Goal: Task Accomplishment & Management: Use online tool/utility

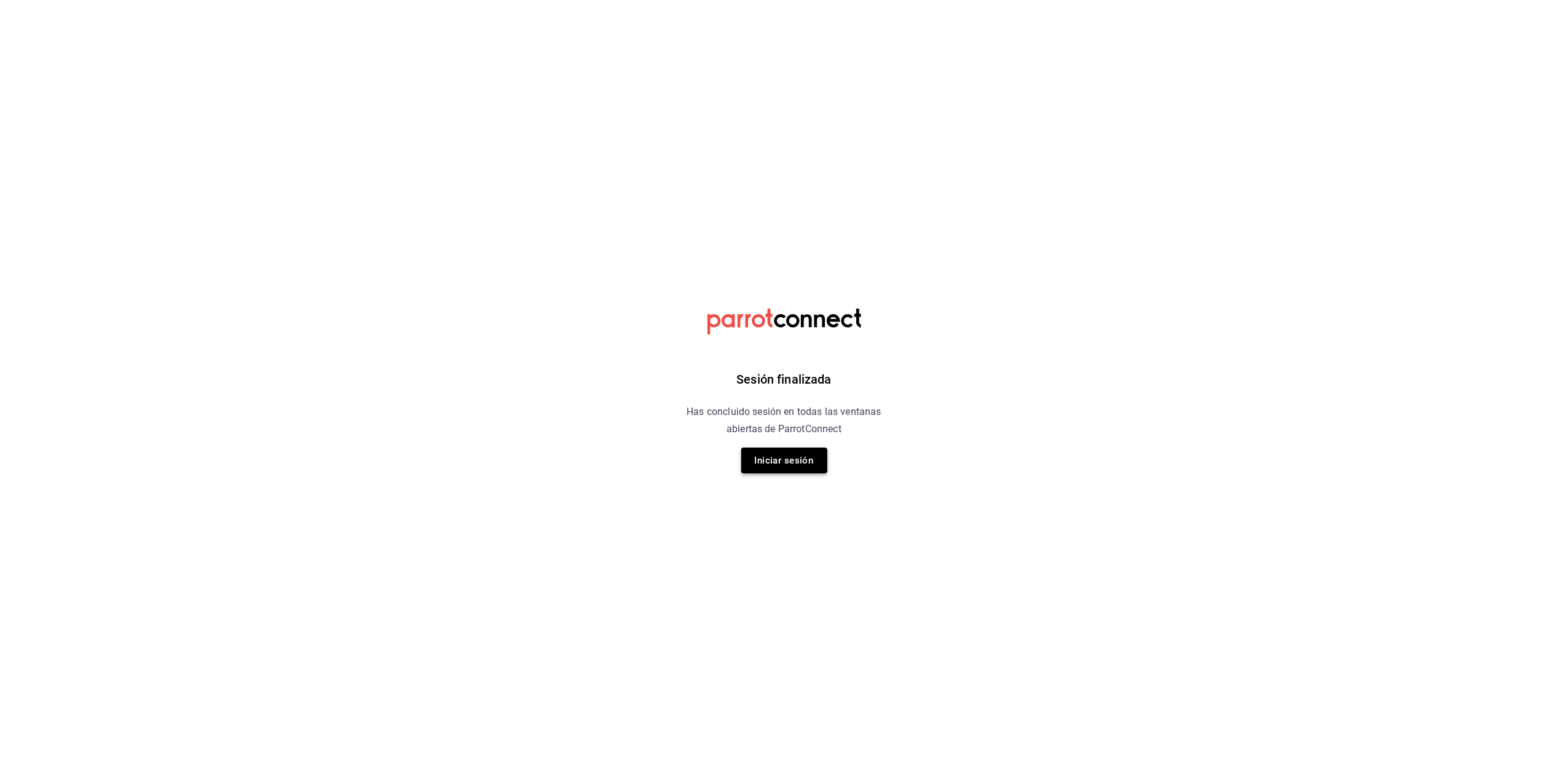
click at [769, 454] on button "Iniciar sesión" at bounding box center [784, 460] width 86 height 26
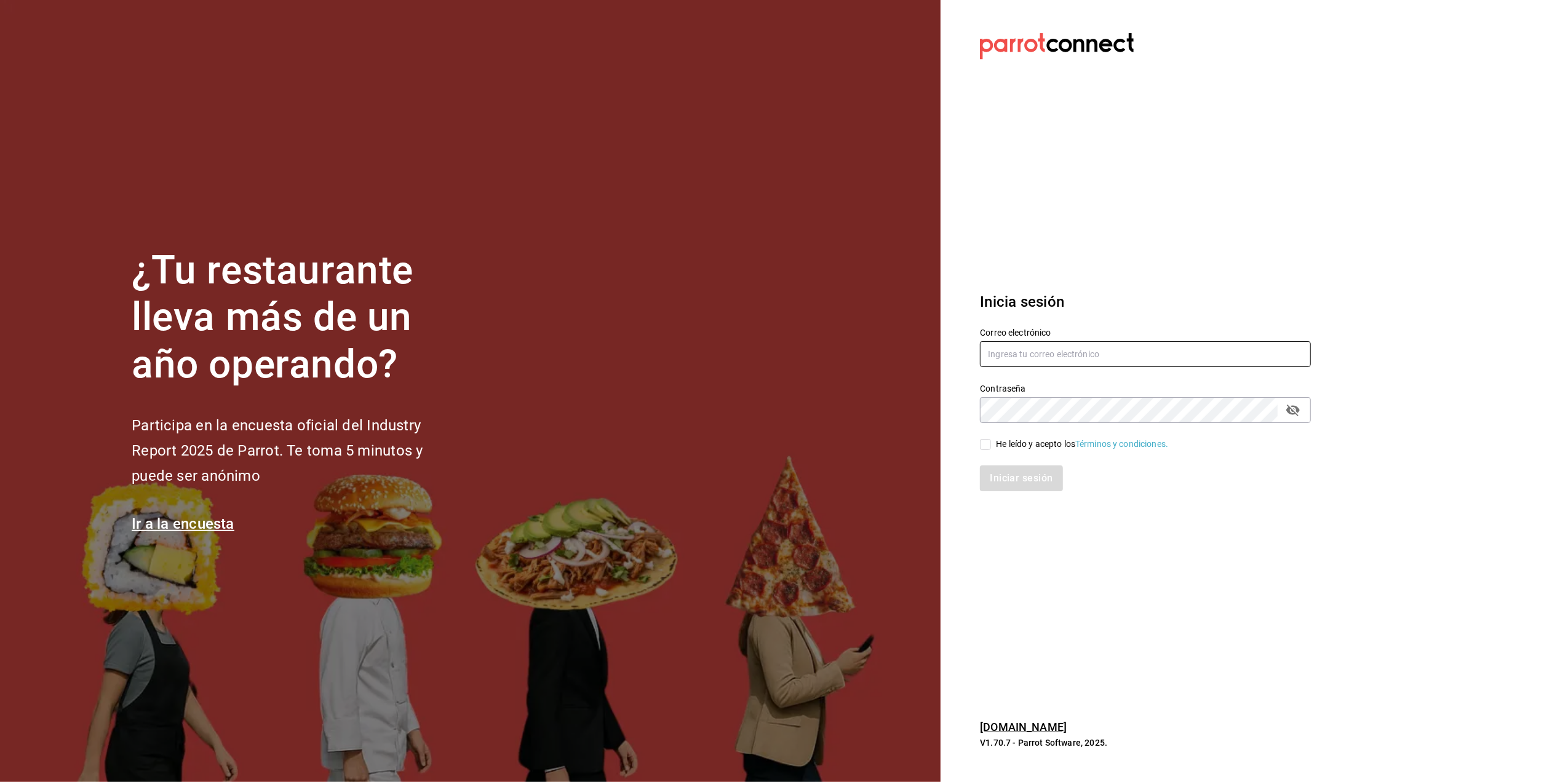
type input "[EMAIL_ADDRESS][DOMAIN_NAME]"
click at [989, 449] on input "He leído y acepto los Términos y condiciones." at bounding box center [985, 444] width 11 height 11
checkbox input "true"
click at [1007, 478] on button "Iniciar sesión" at bounding box center [1021, 478] width 84 height 26
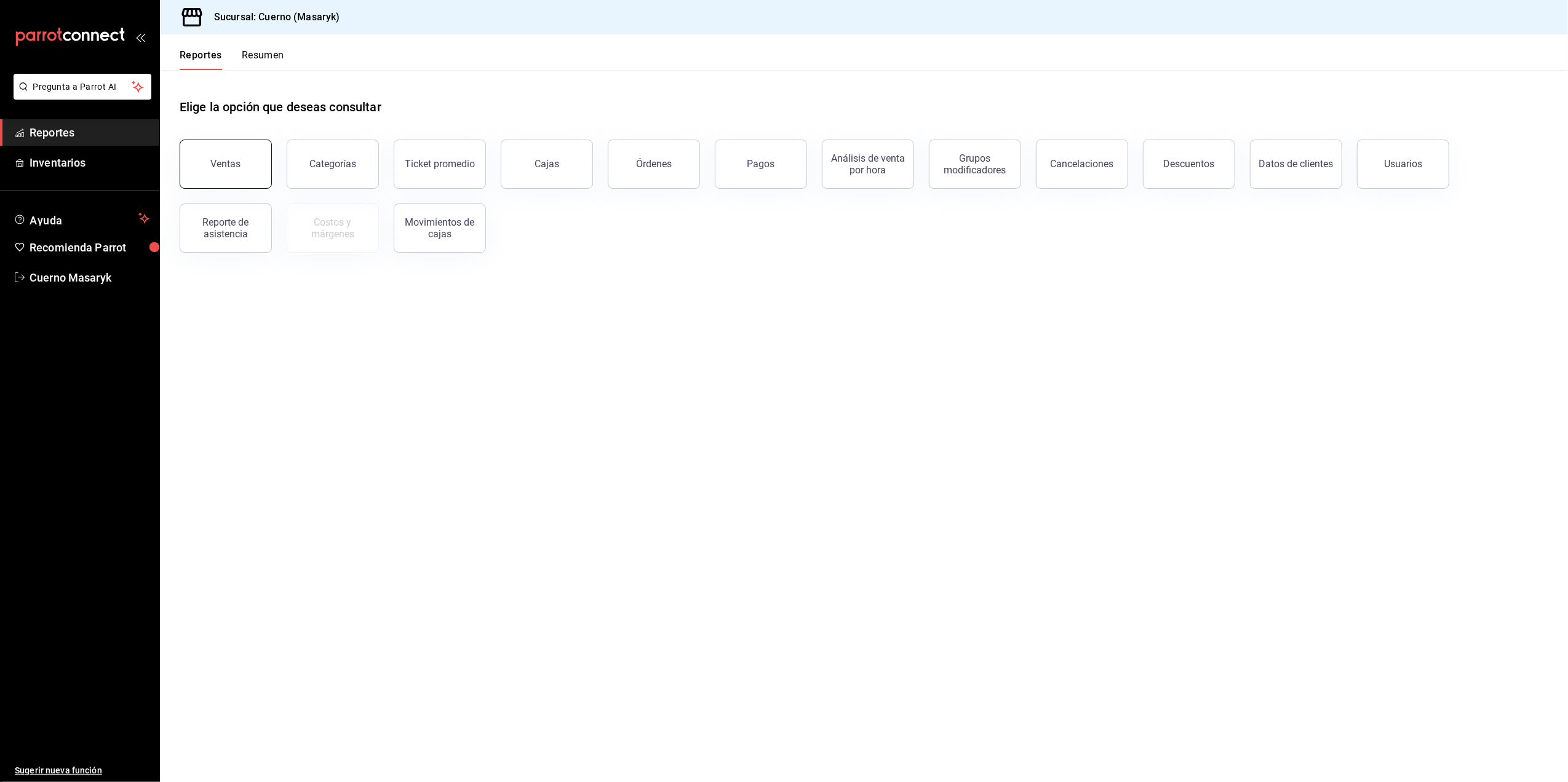
click at [257, 171] on button "Ventas" at bounding box center [226, 164] width 92 height 49
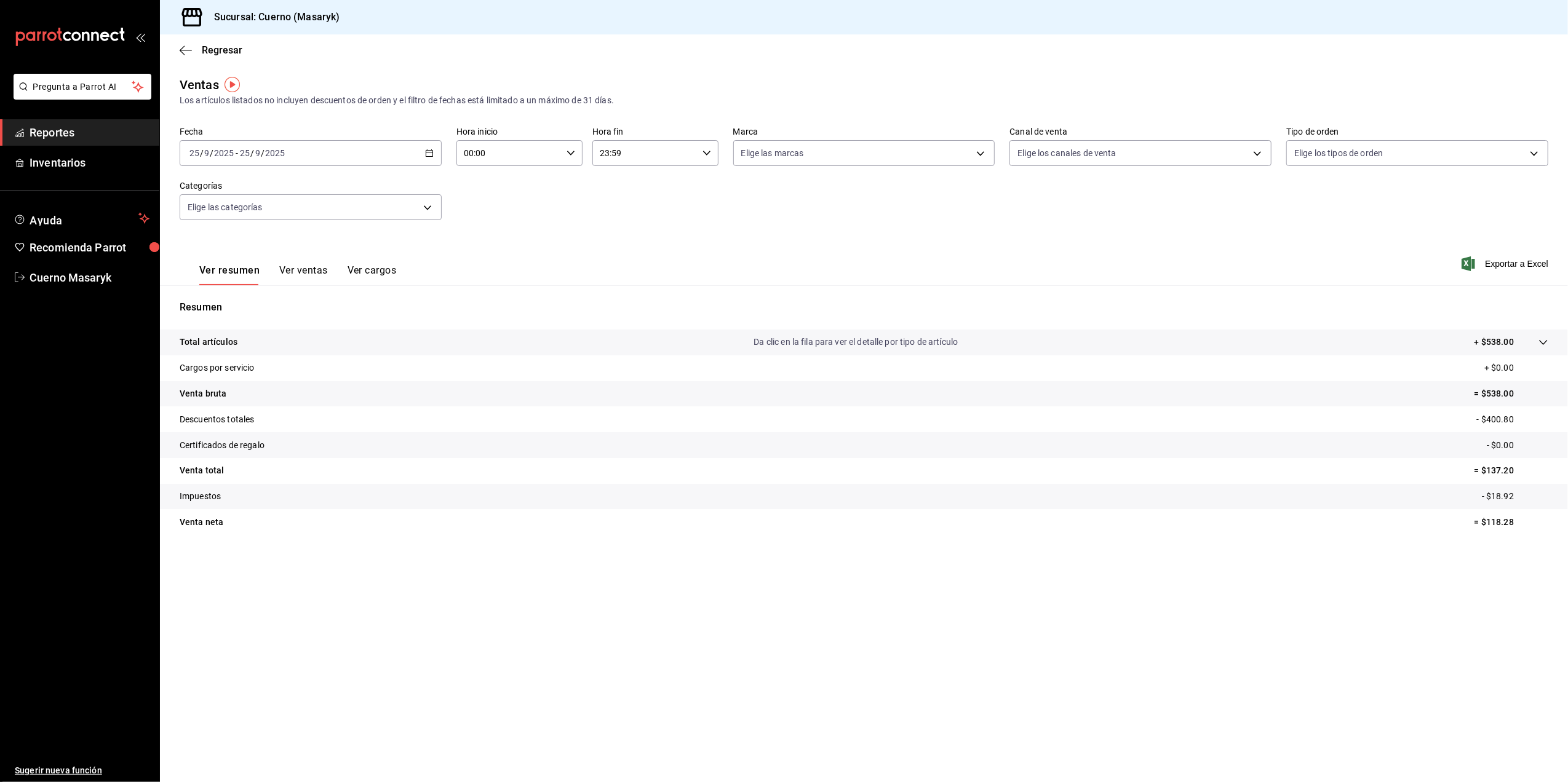
click at [432, 150] on \(Stroke\) "button" at bounding box center [429, 153] width 7 height 7
click at [232, 299] on span "Rango de fechas" at bounding box center [238, 301] width 95 height 13
click at [362, 318] on abbr "24" at bounding box center [365, 316] width 8 height 9
click at [388, 318] on abbr "25" at bounding box center [386, 316] width 8 height 9
click at [978, 155] on body "Pregunta a Parrot AI Reportes Inventarios Ayuda Recomienda Parrot Cuerno Masary…" at bounding box center [784, 391] width 1568 height 782
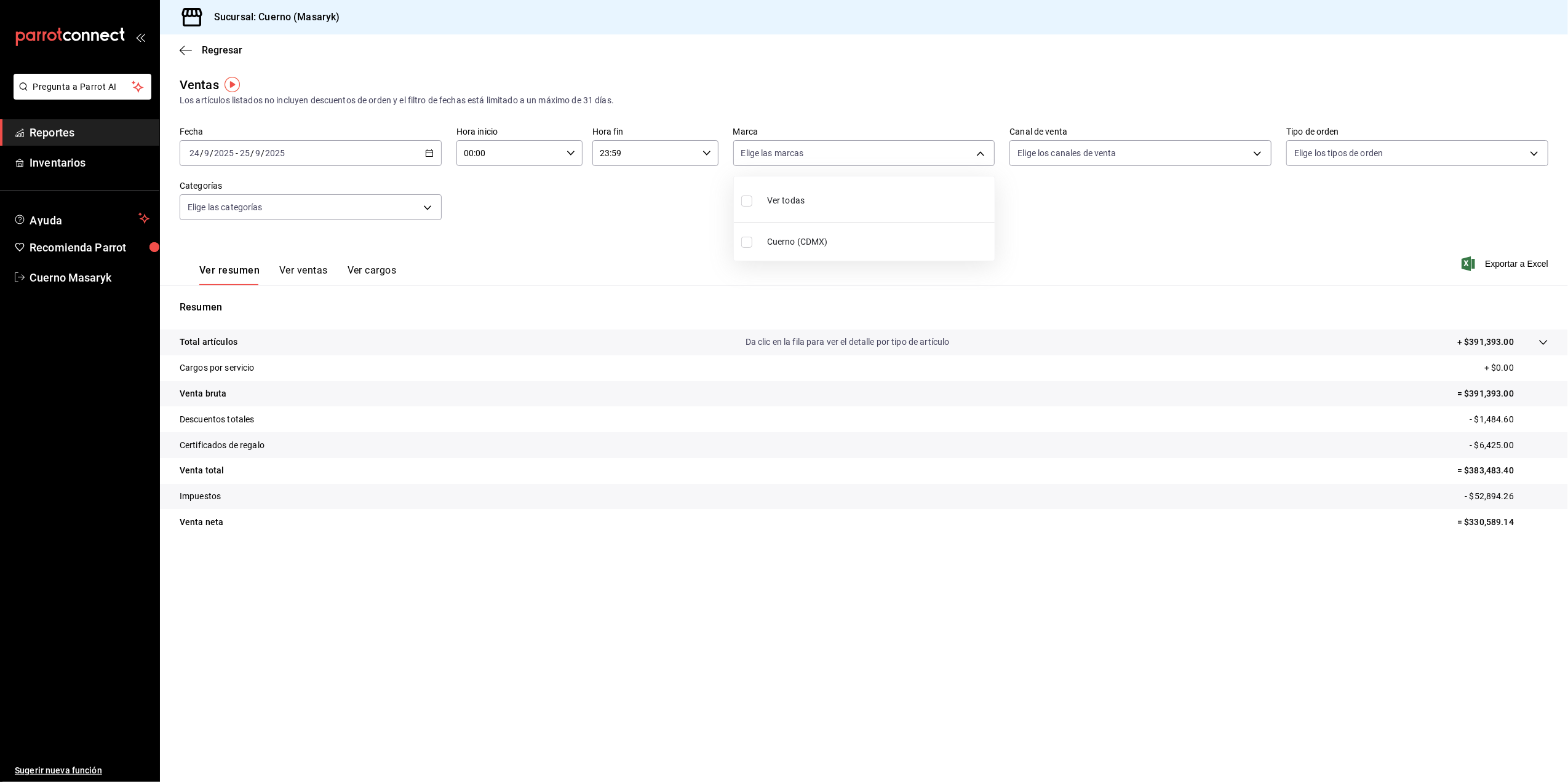
click at [938, 241] on span "Cuerno (CDMX)" at bounding box center [878, 242] width 223 height 13
type input "4ea0d660-02b3-4785-bb88-48b5ef6e196c"
checkbox input "true"
click at [1260, 156] on div at bounding box center [784, 391] width 1568 height 782
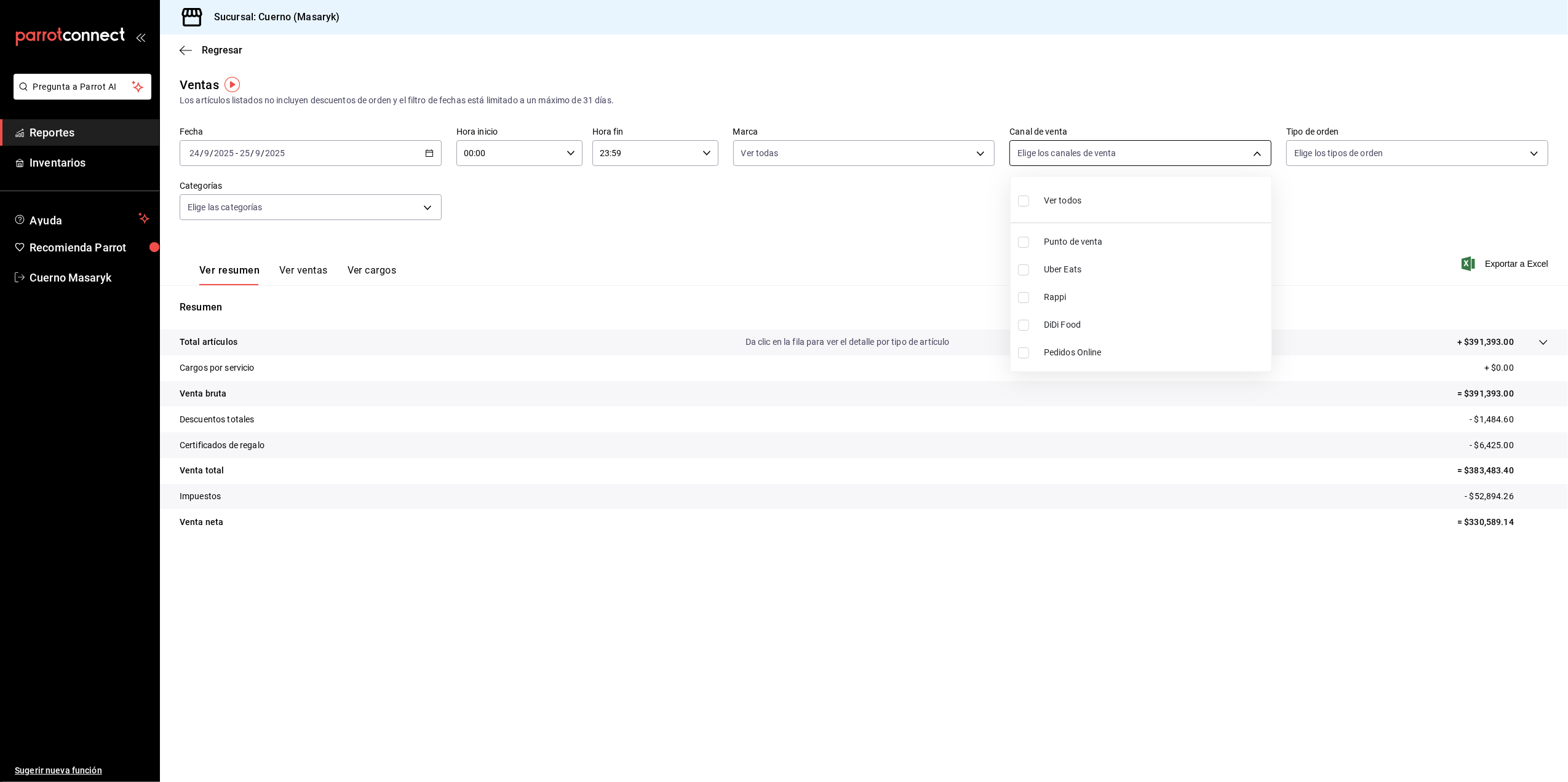
click at [1247, 154] on body "Pregunta a Parrot AI Reportes Inventarios Ayuda Recomienda Parrot Cuerno Masary…" at bounding box center [784, 391] width 1568 height 782
click at [1238, 199] on li "Ver todos" at bounding box center [1141, 199] width 261 height 36
type input "PARROT,UBER_EATS,RAPPI,DIDI_FOOD,ONLINE"
checkbox input "true"
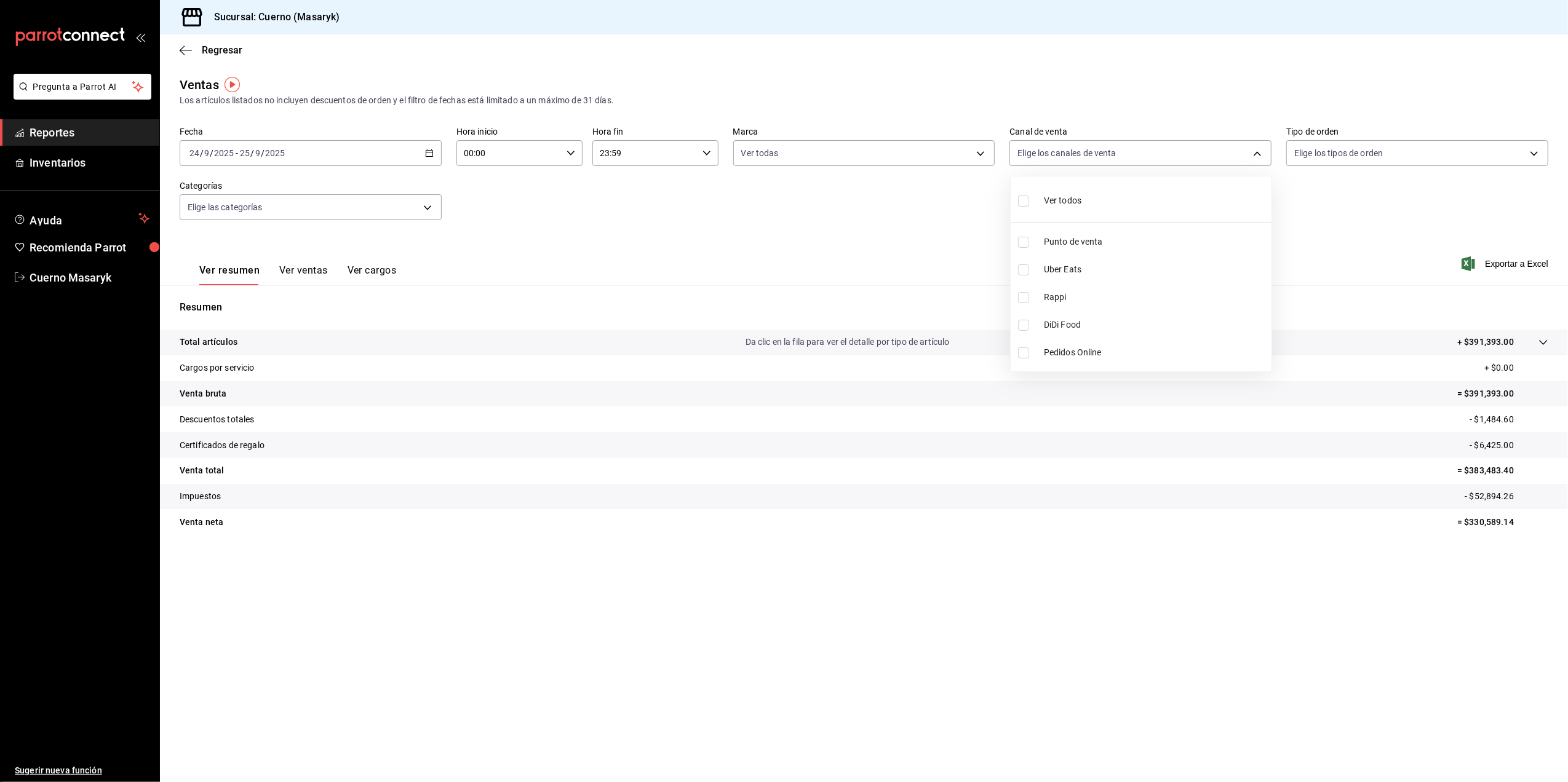
checkbox input "true"
click at [1535, 147] on div at bounding box center [784, 391] width 1568 height 782
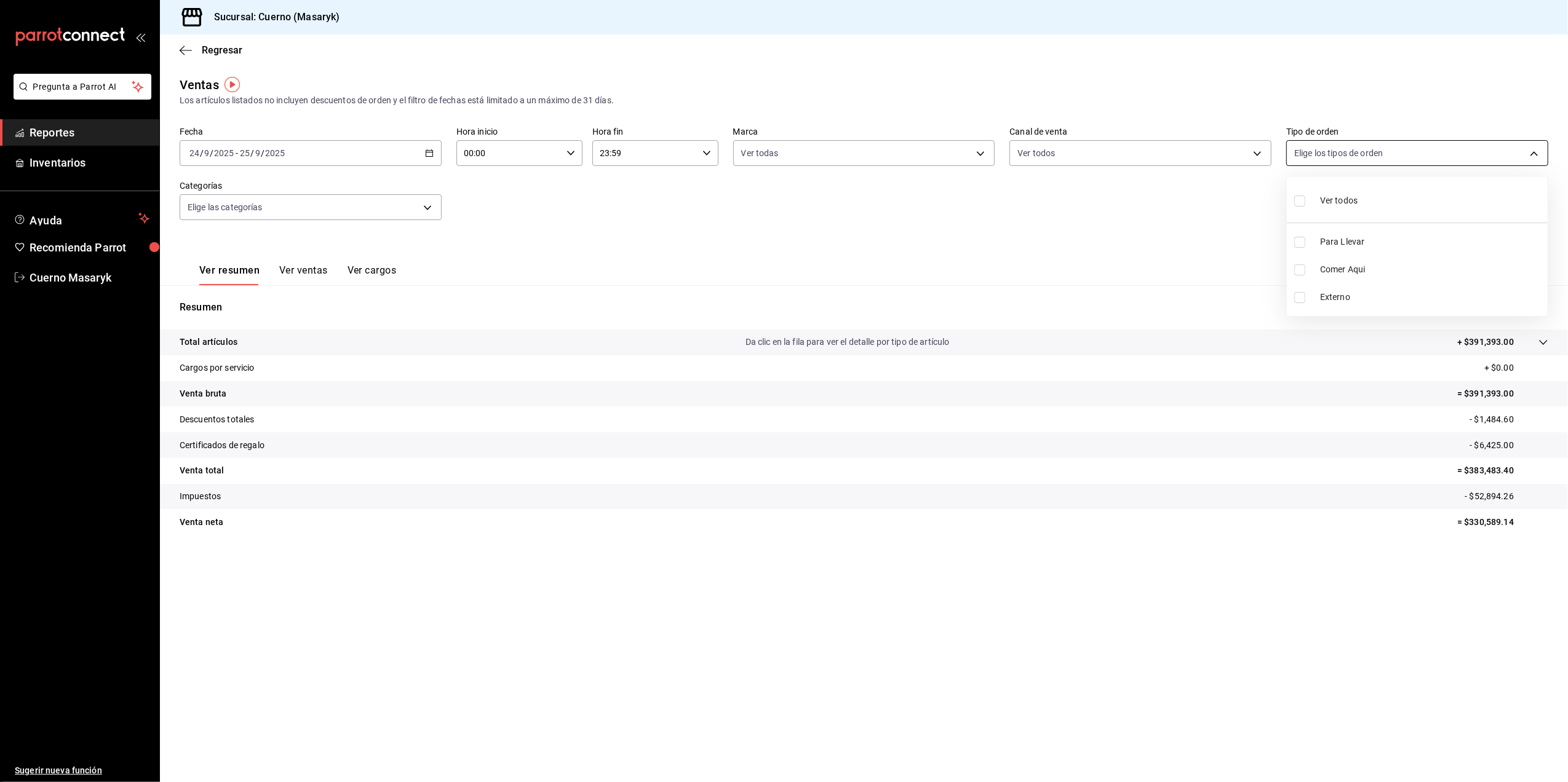
click at [1546, 158] on body "Pregunta a Parrot AI Reportes Inventarios Ayuda Recomienda Parrot Cuerno Masary…" at bounding box center [784, 391] width 1568 height 782
click at [1460, 200] on li "Ver todos" at bounding box center [1417, 199] width 261 height 36
type input "d8208262-291b-4595-bbfa-ed1e8660efdb,73ecdc8a-b505-4242-b24a-d5f1595b9b0a,EXTER…"
checkbox input "true"
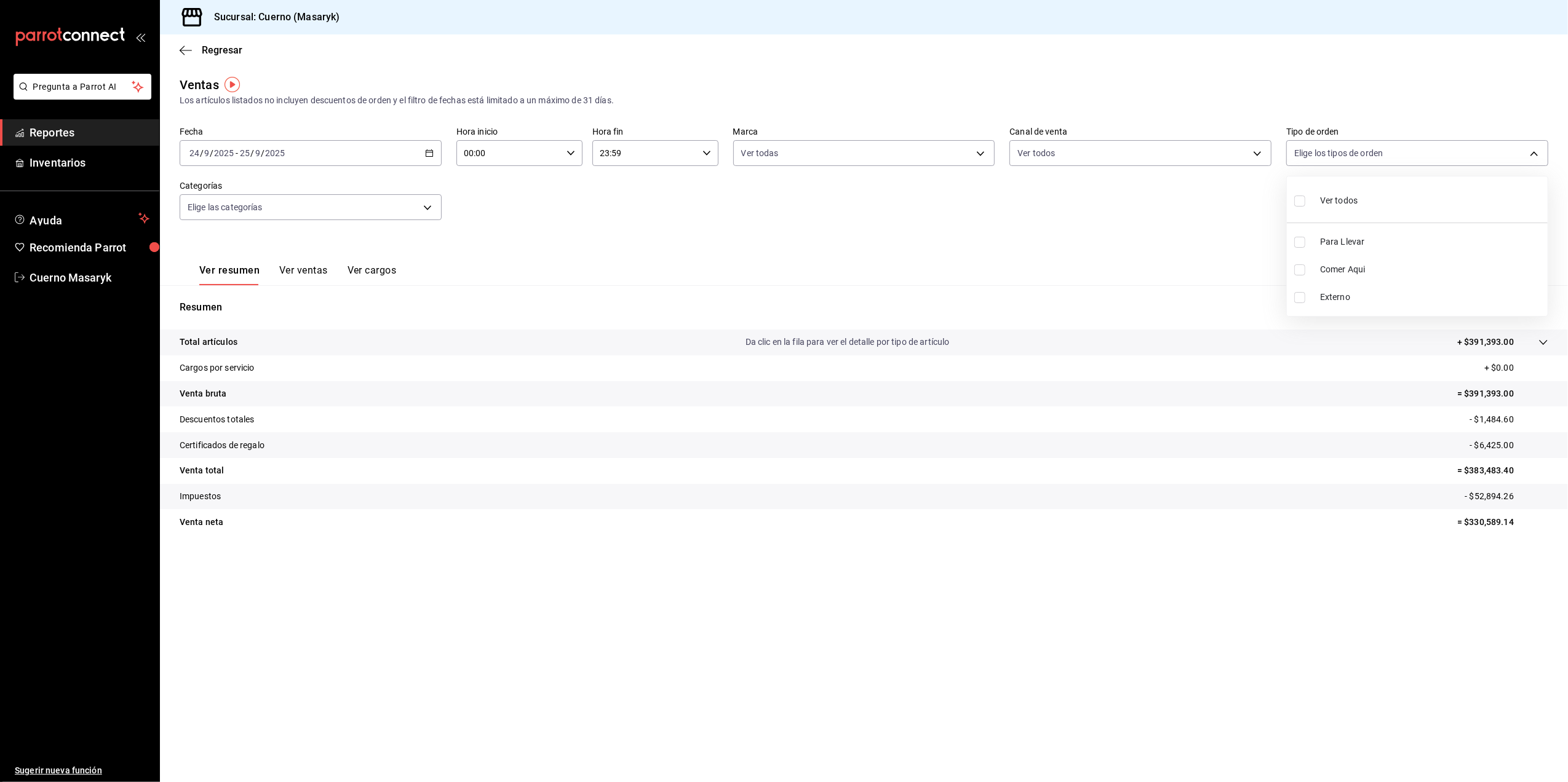
checkbox input "true"
click at [339, 210] on div at bounding box center [784, 391] width 1568 height 782
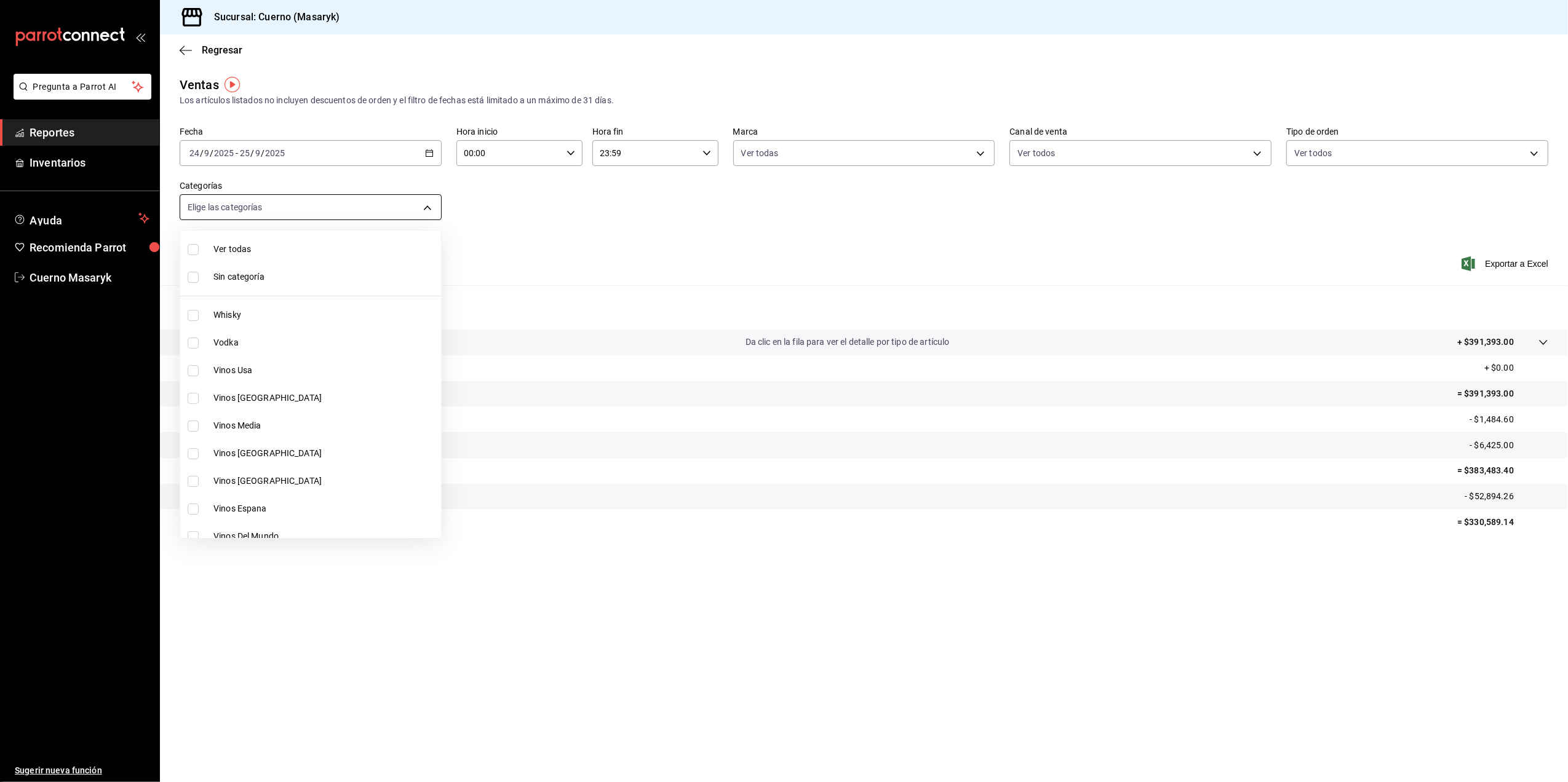
click at [341, 201] on body "Pregunta a Parrot AI Reportes Inventarios Ayuda Recomienda Parrot Cuerno Masary…" at bounding box center [784, 391] width 1568 height 782
click at [317, 246] on span "Ver todas" at bounding box center [324, 250] width 223 height 13
type input "c67b51a2-384c-483e-a5be-40afd3eac247,ec1a4520-4a99-4810-921e-4abf40ebc8c6,cd2d5…"
checkbox input "true"
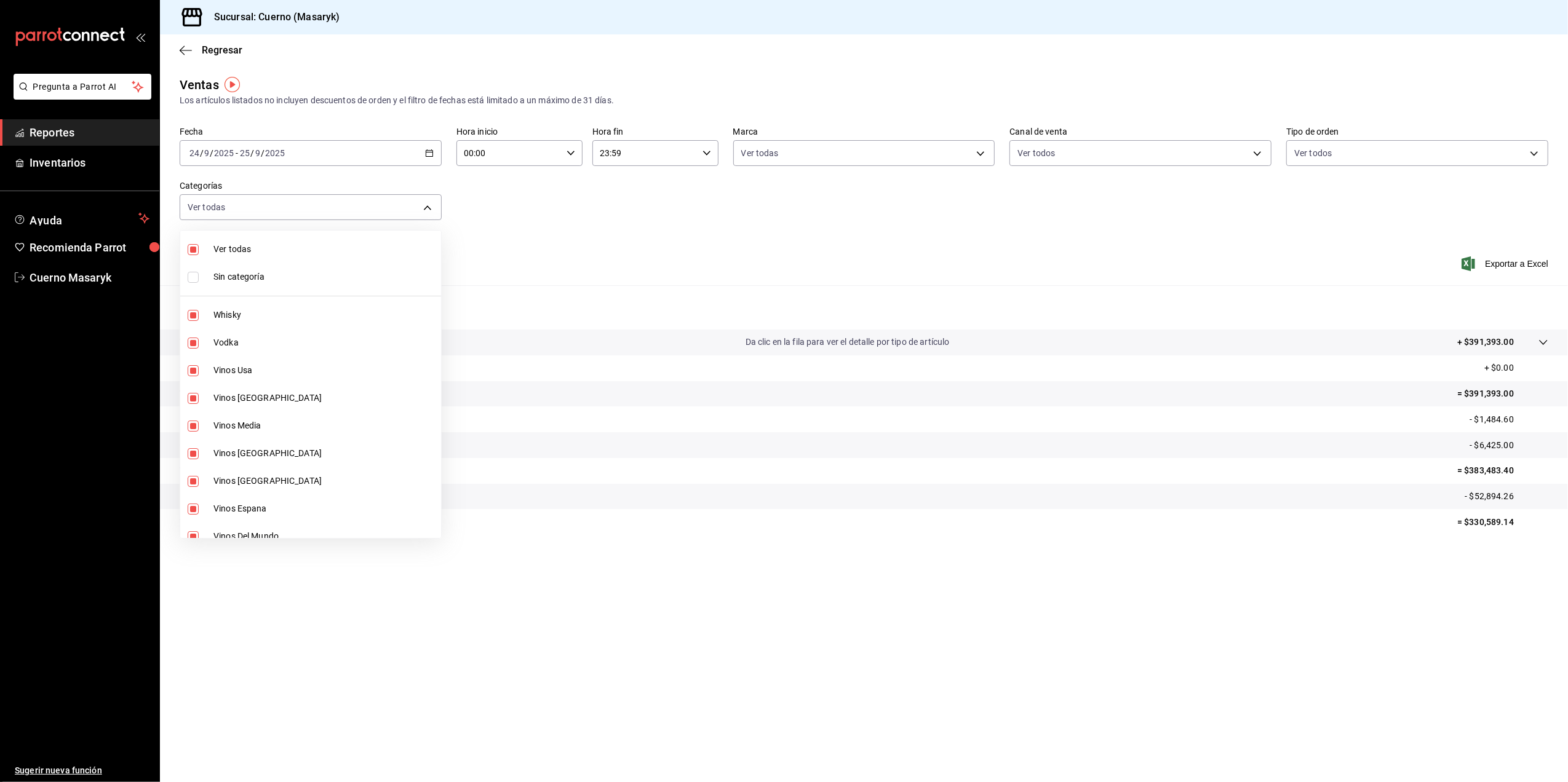
checkbox input "true"
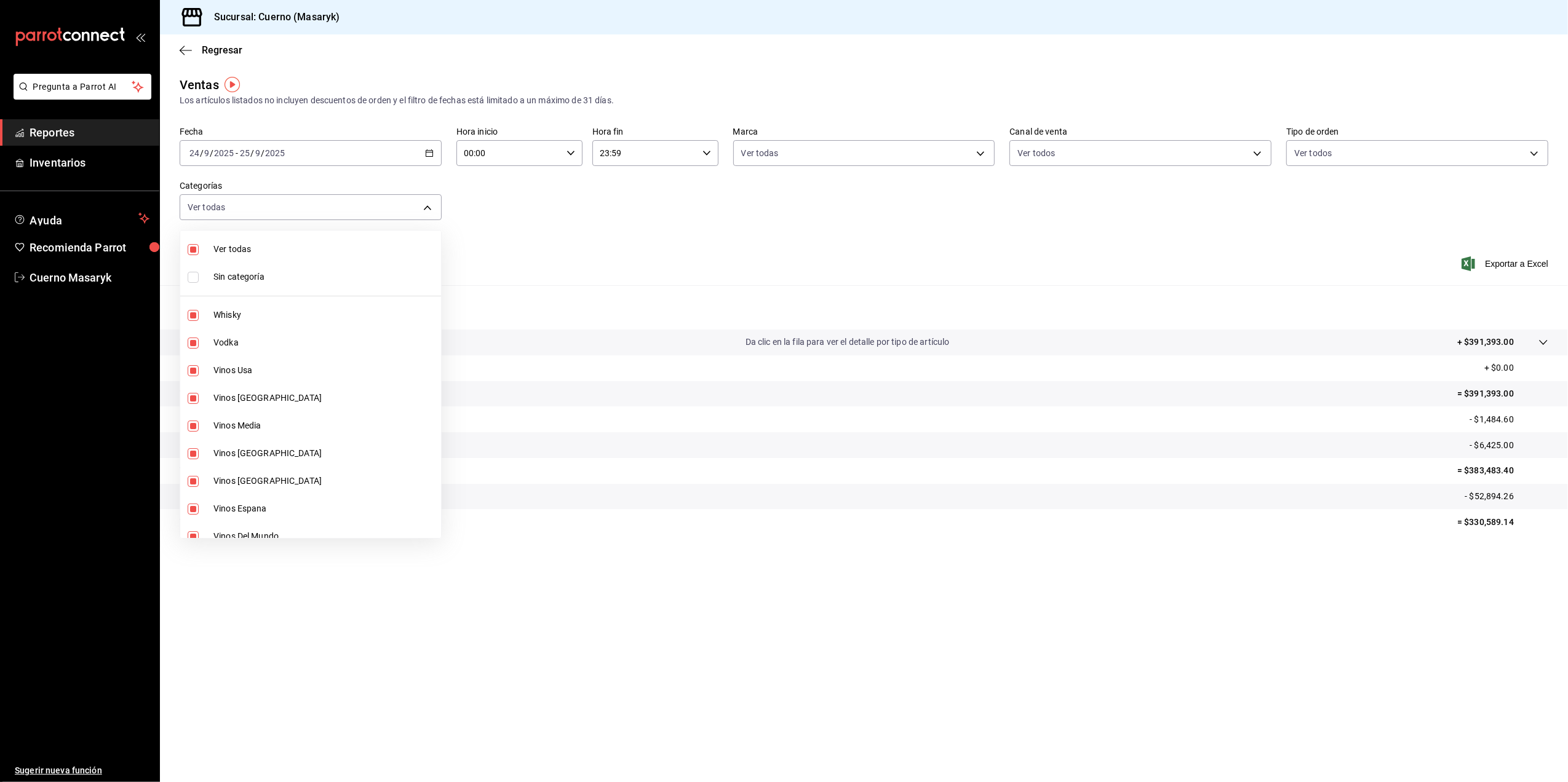
checkbox input "true"
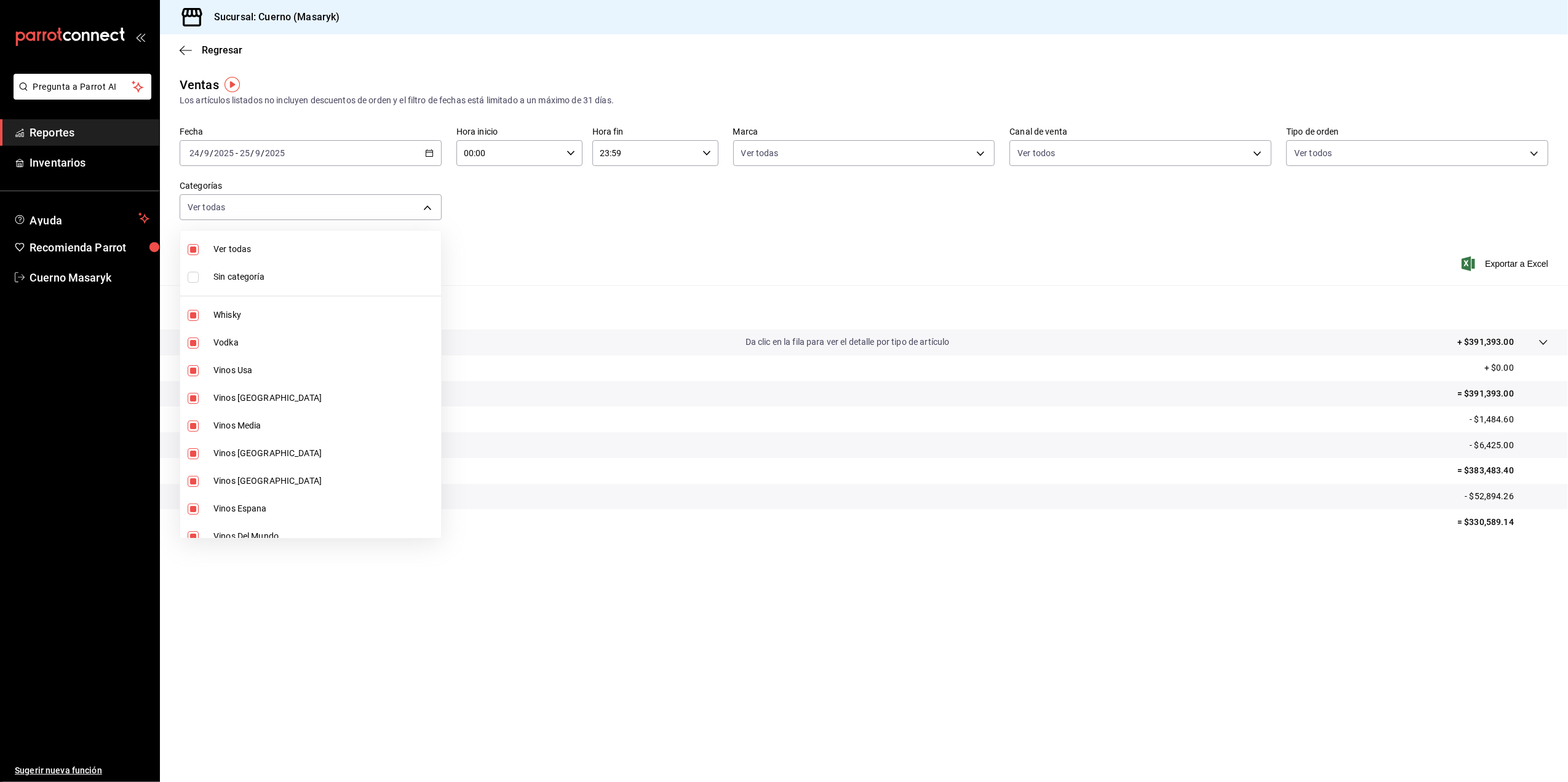
checkbox input "true"
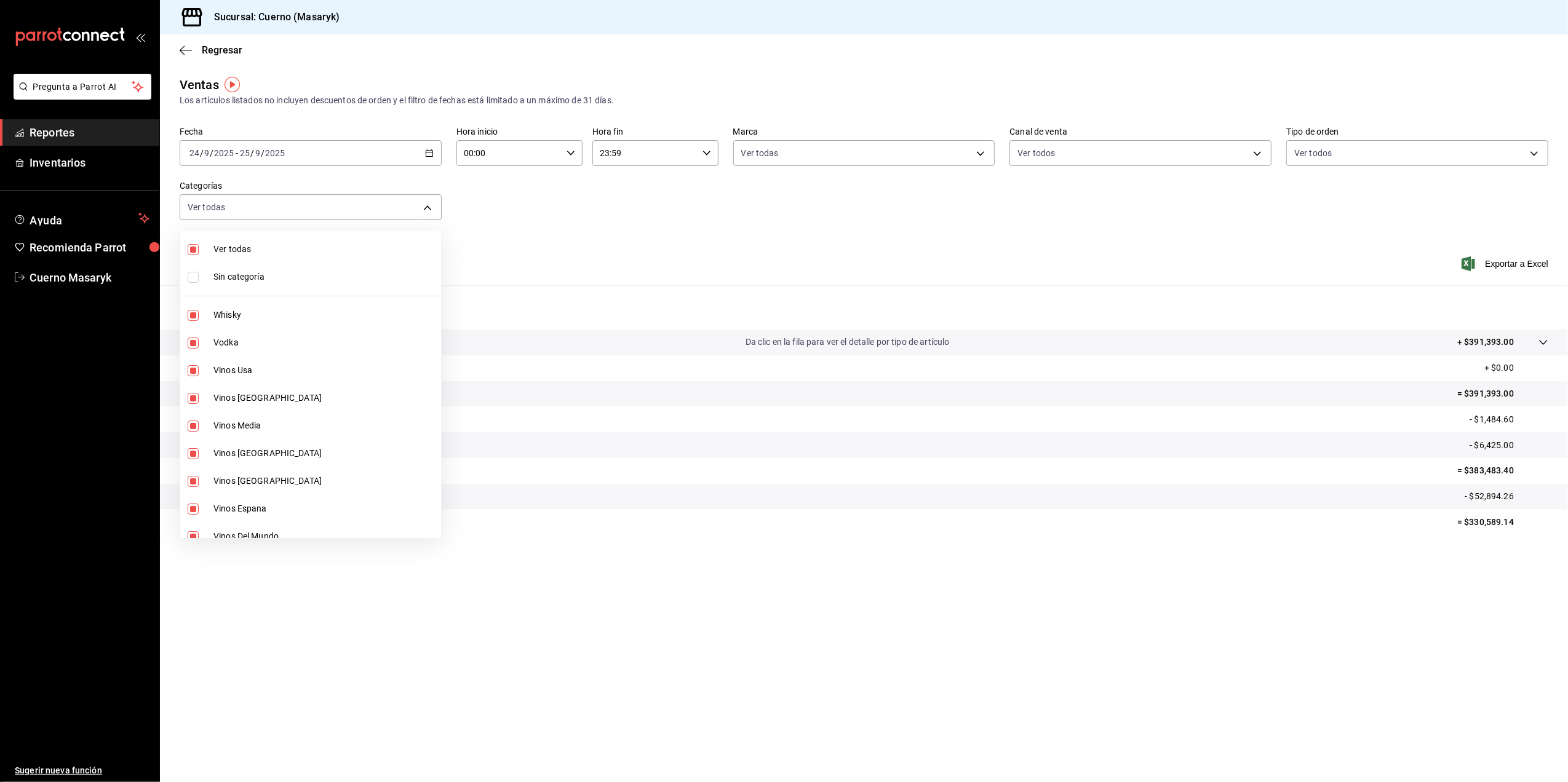
checkbox input "true"
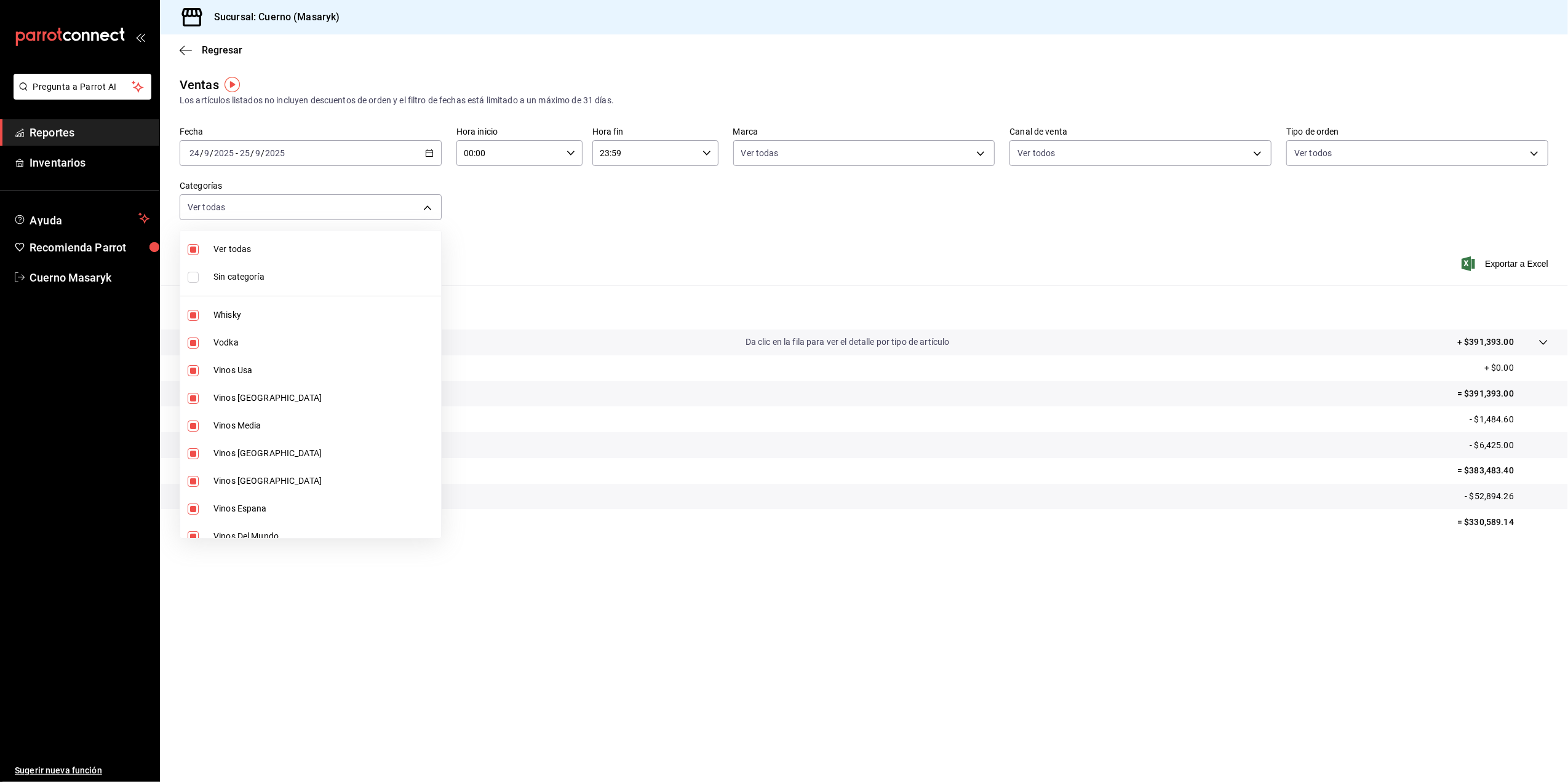
checkbox input "true"
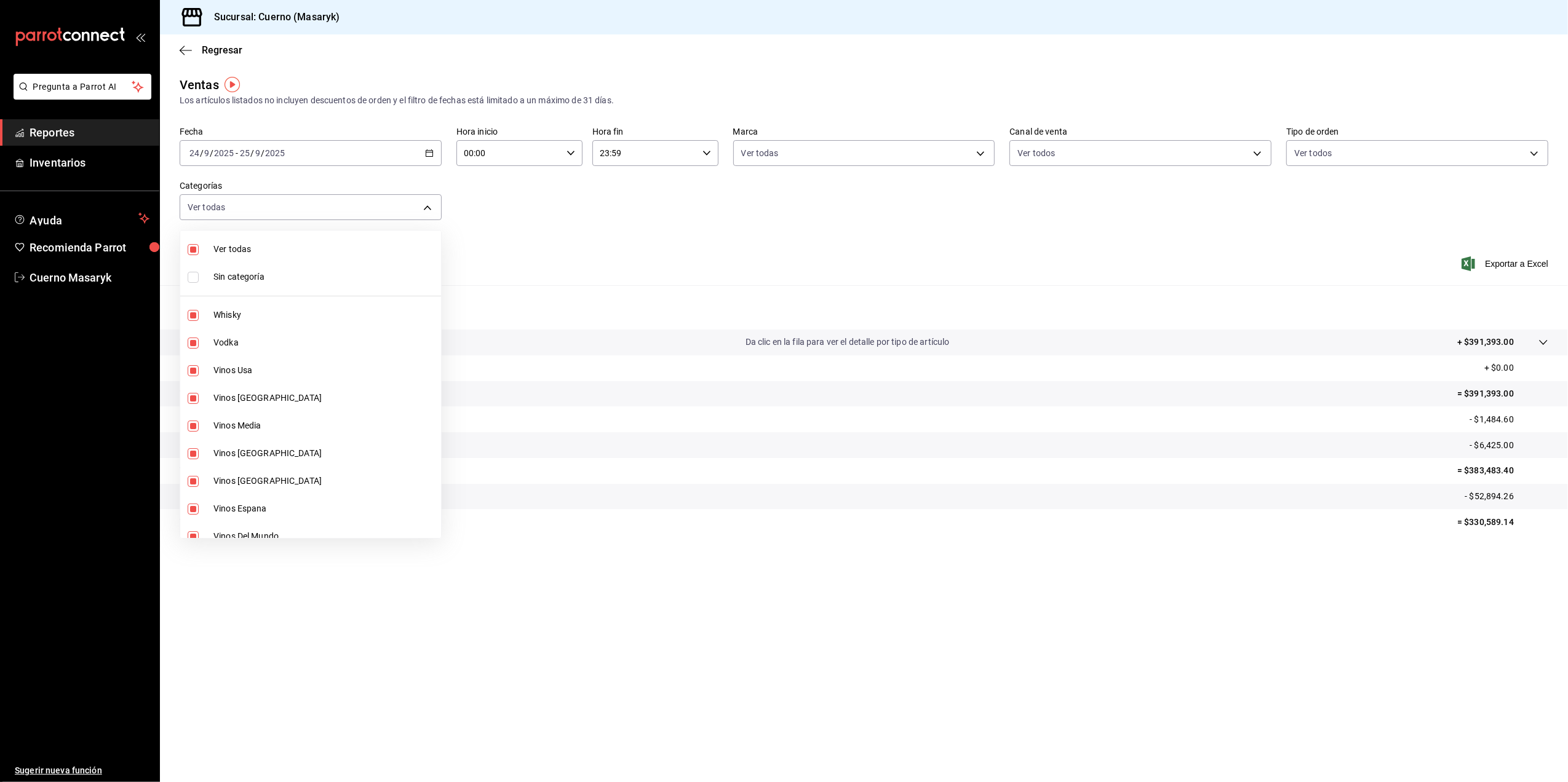
checkbox input "true"
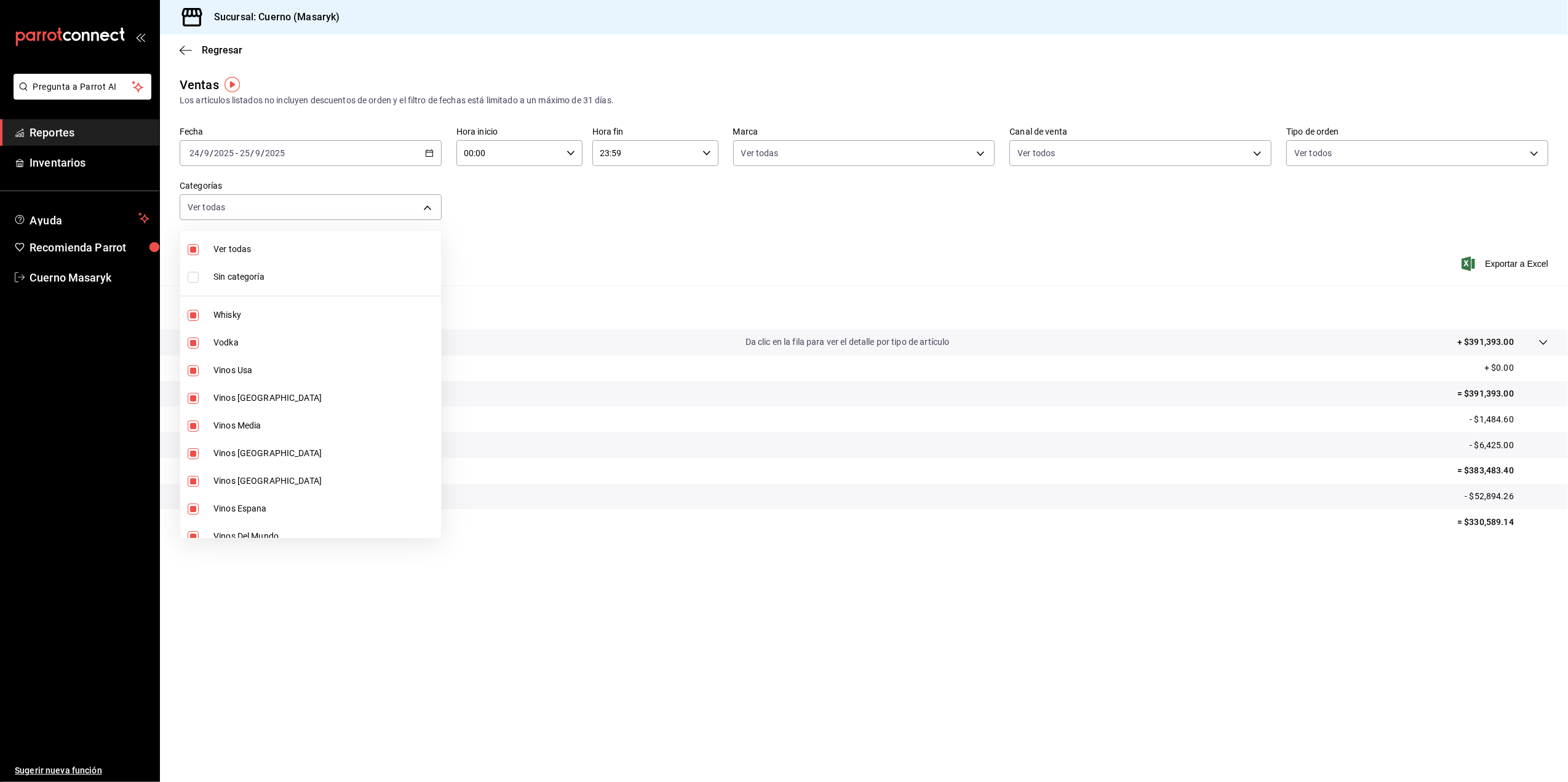
checkbox input "true"
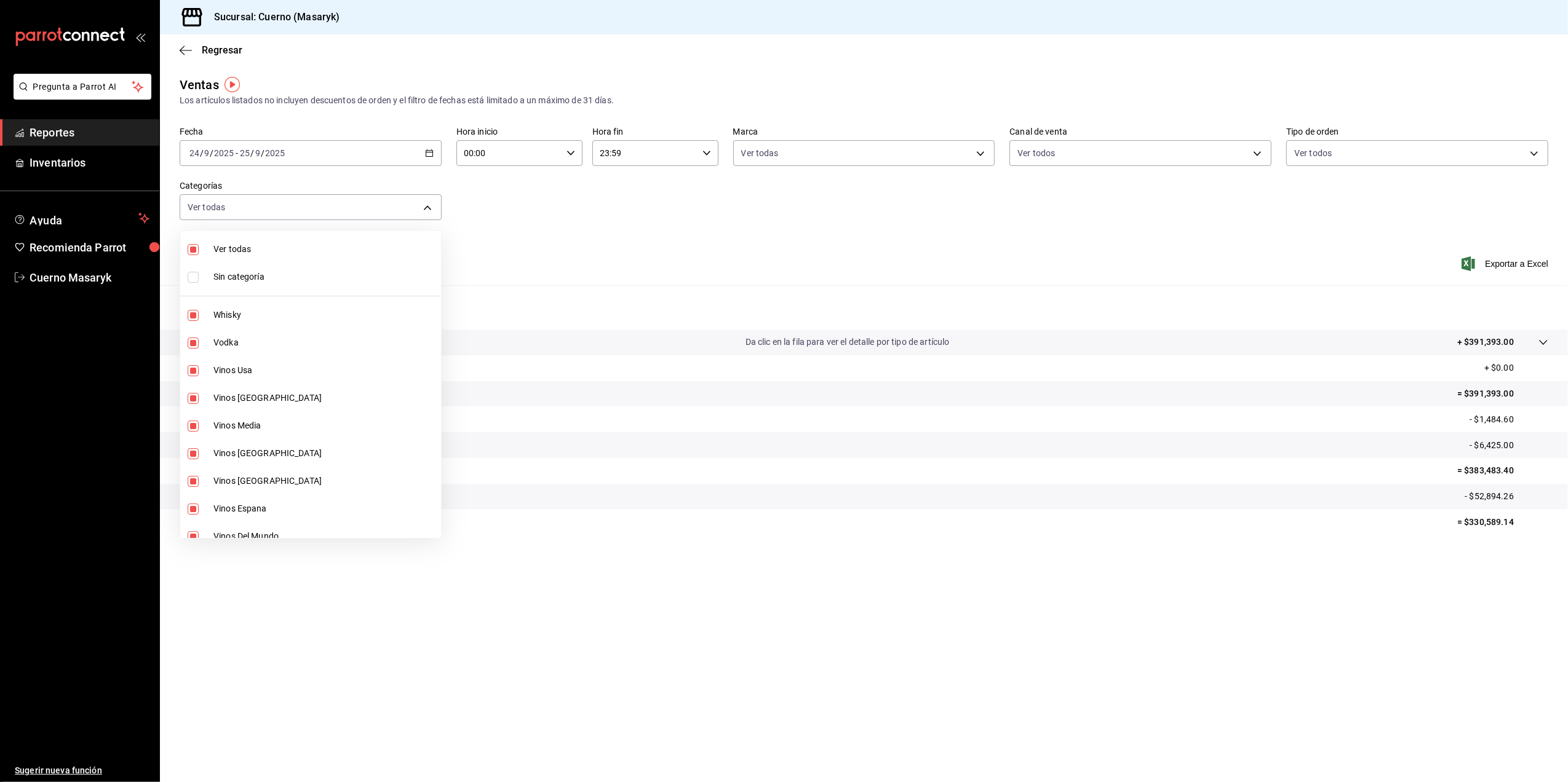
checkbox input "true"
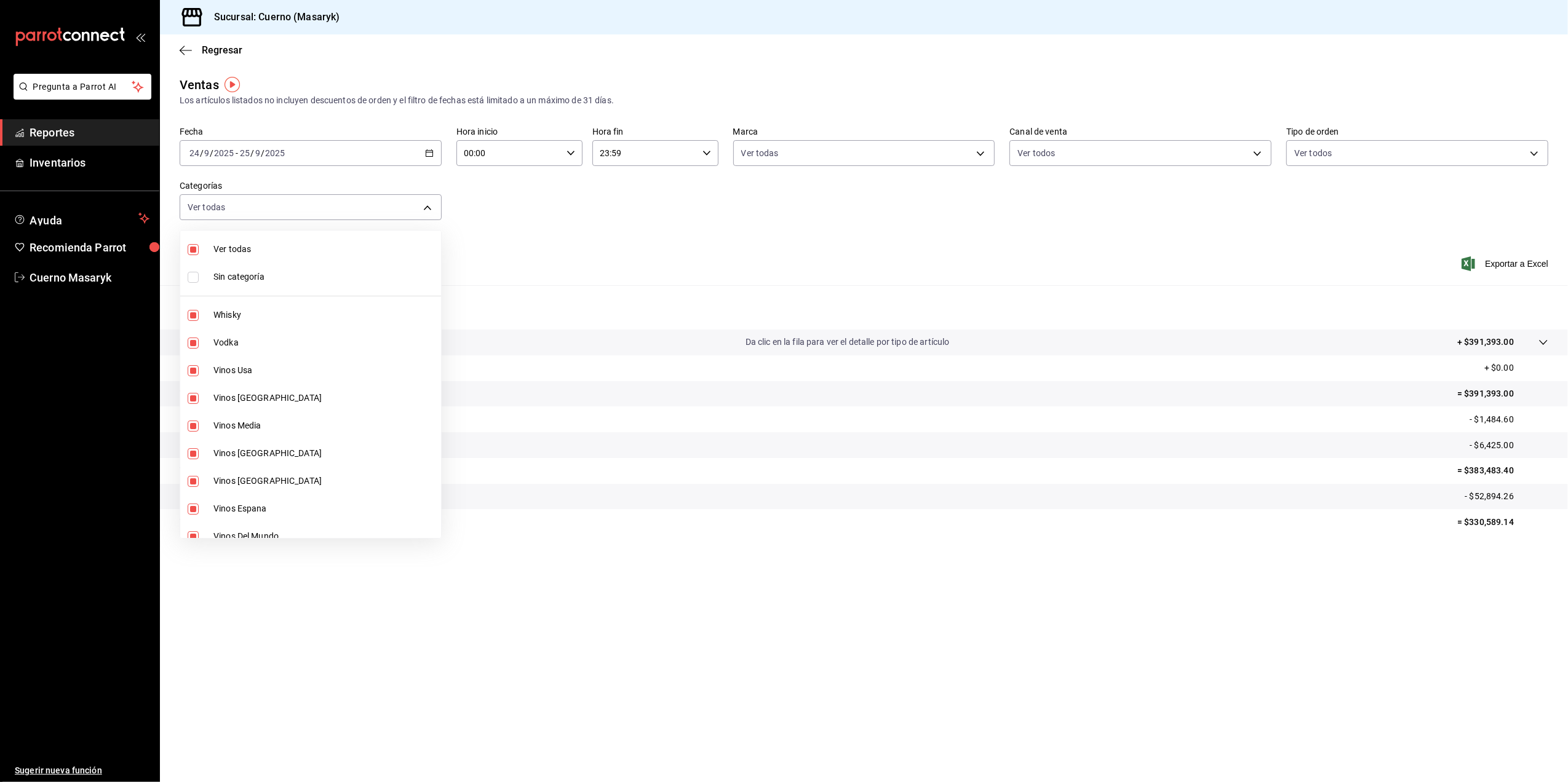
checkbox input "true"
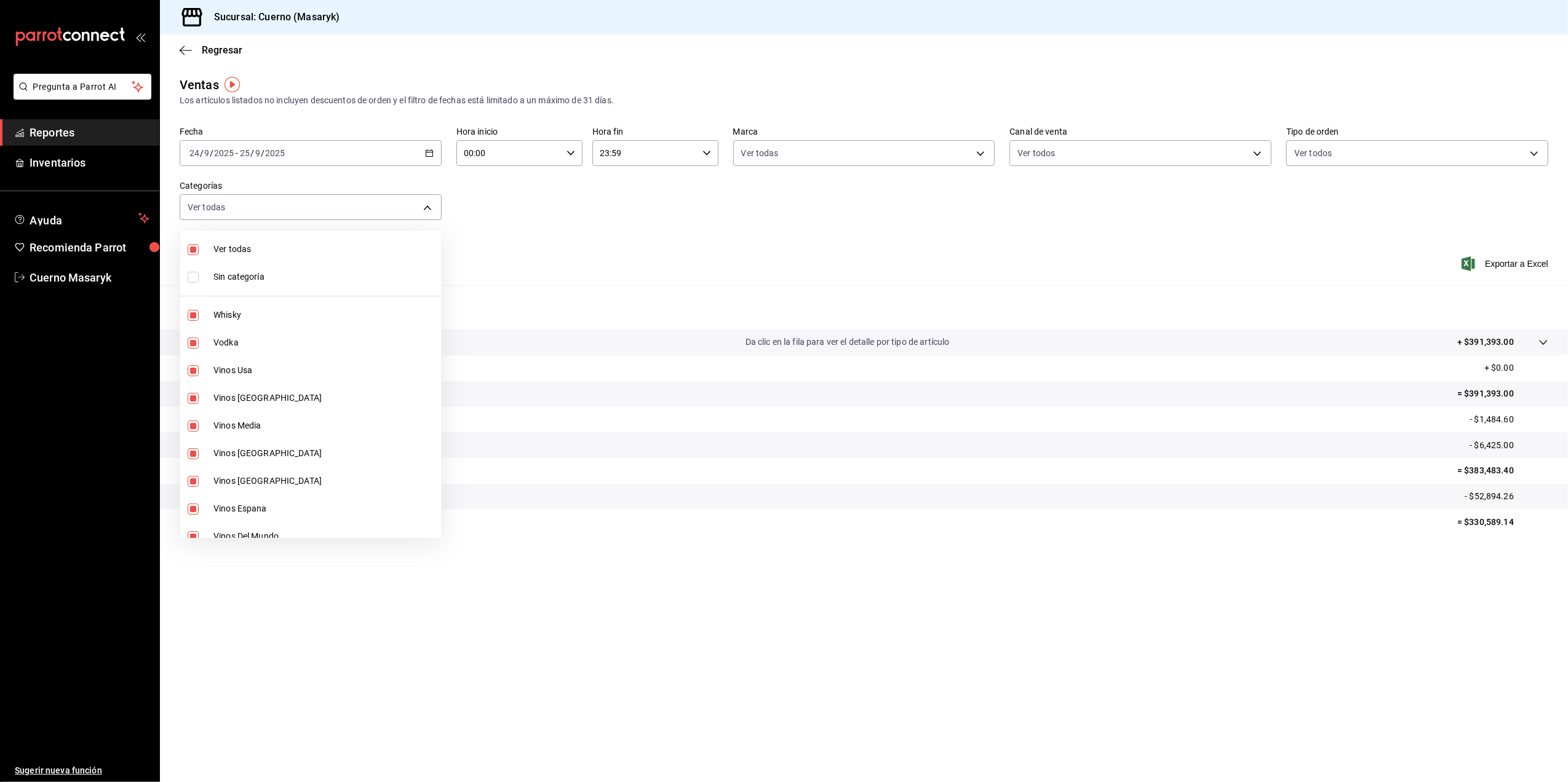
checkbox input "true"
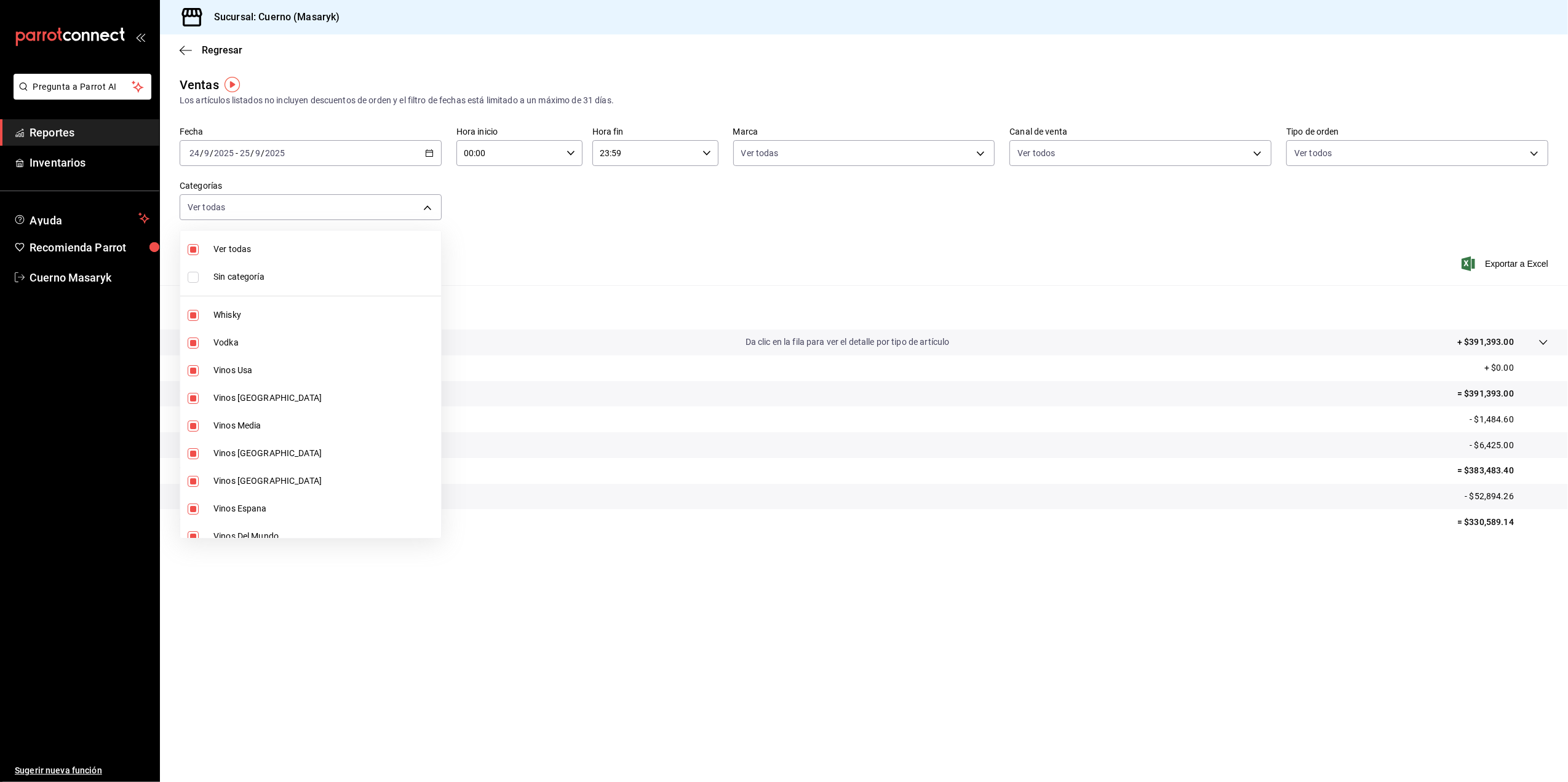
checkbox input "true"
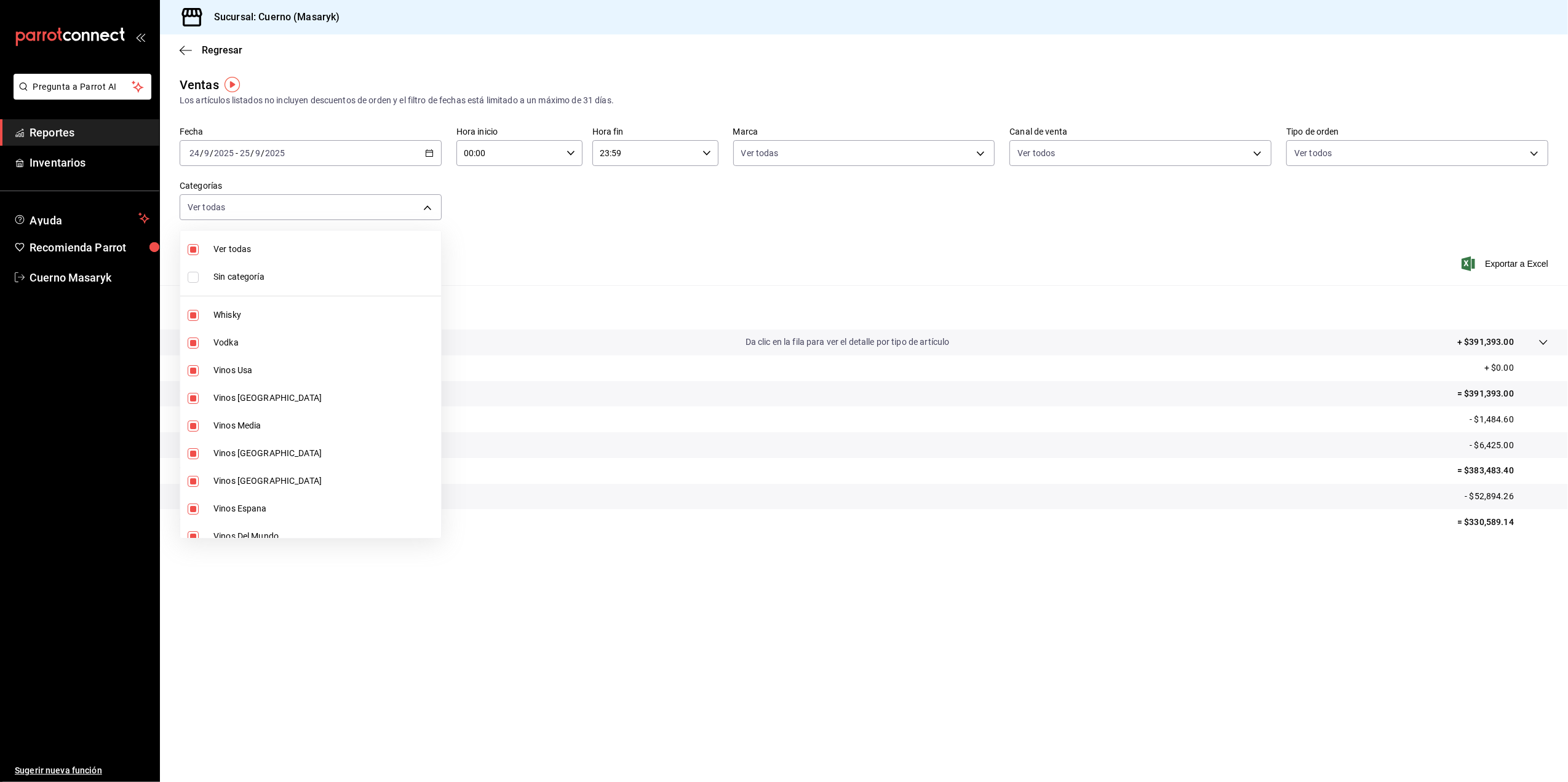
checkbox input "true"
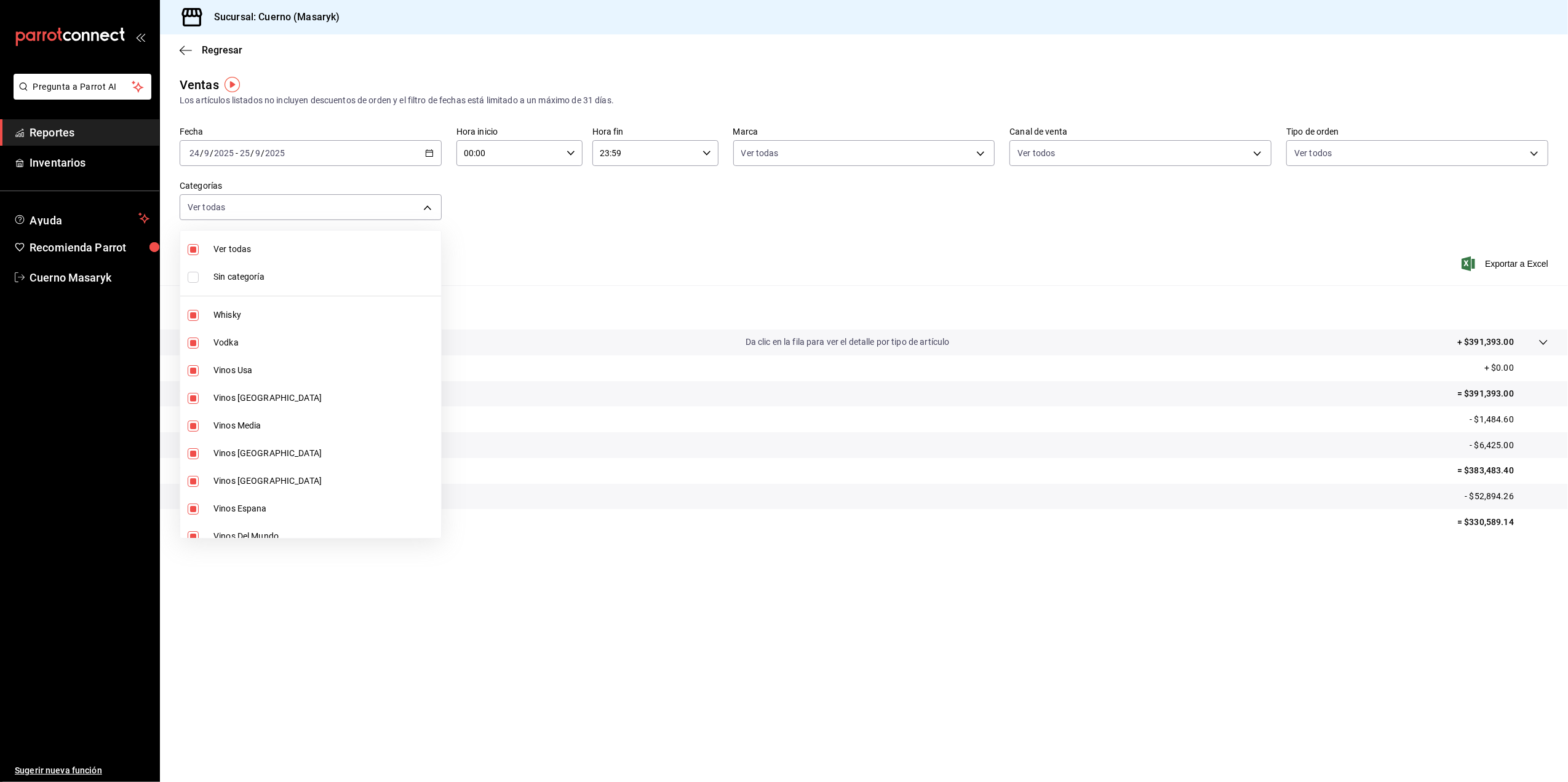
checkbox input "true"
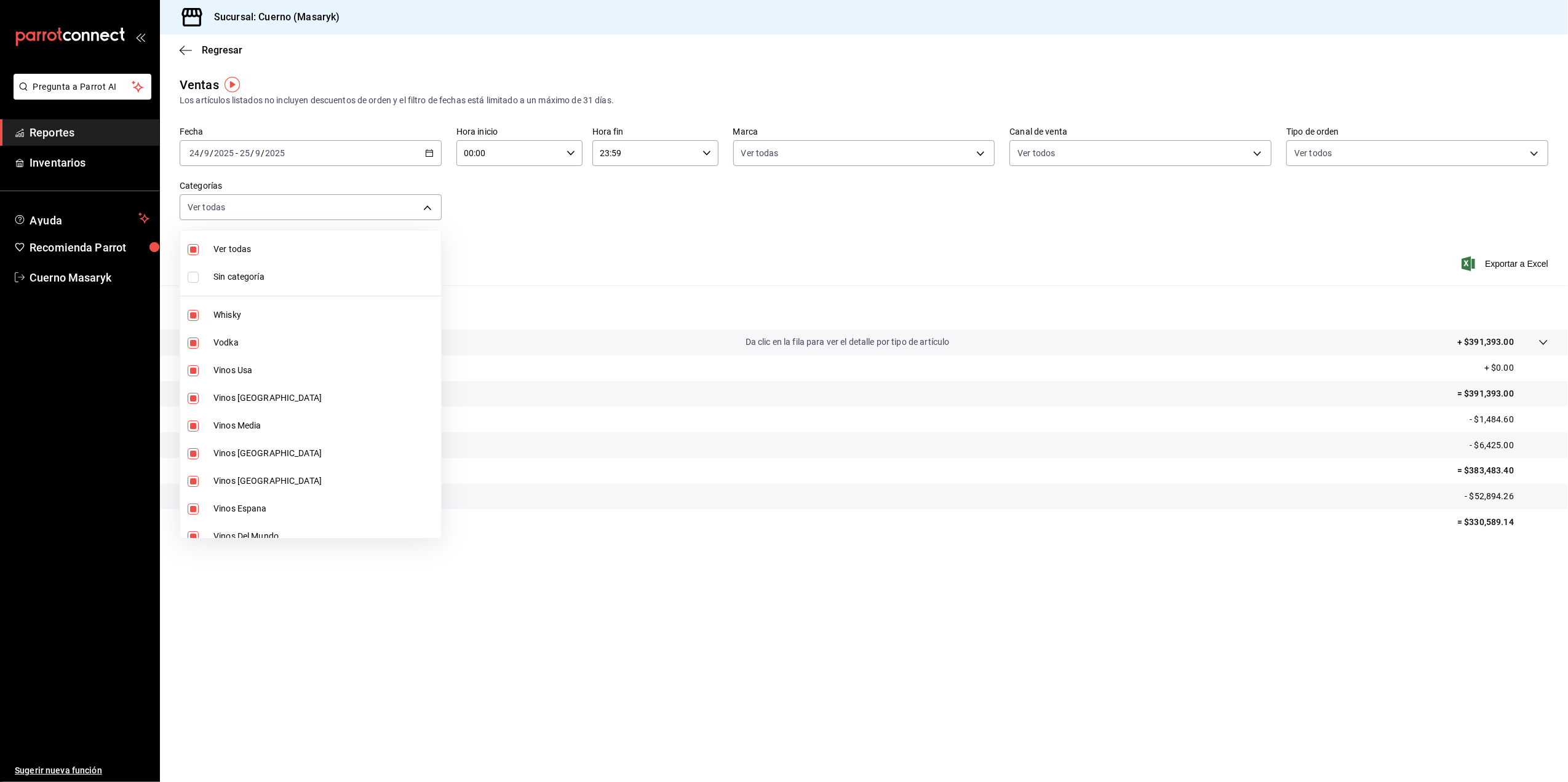
checkbox input "true"
click at [684, 231] on div at bounding box center [784, 391] width 1568 height 782
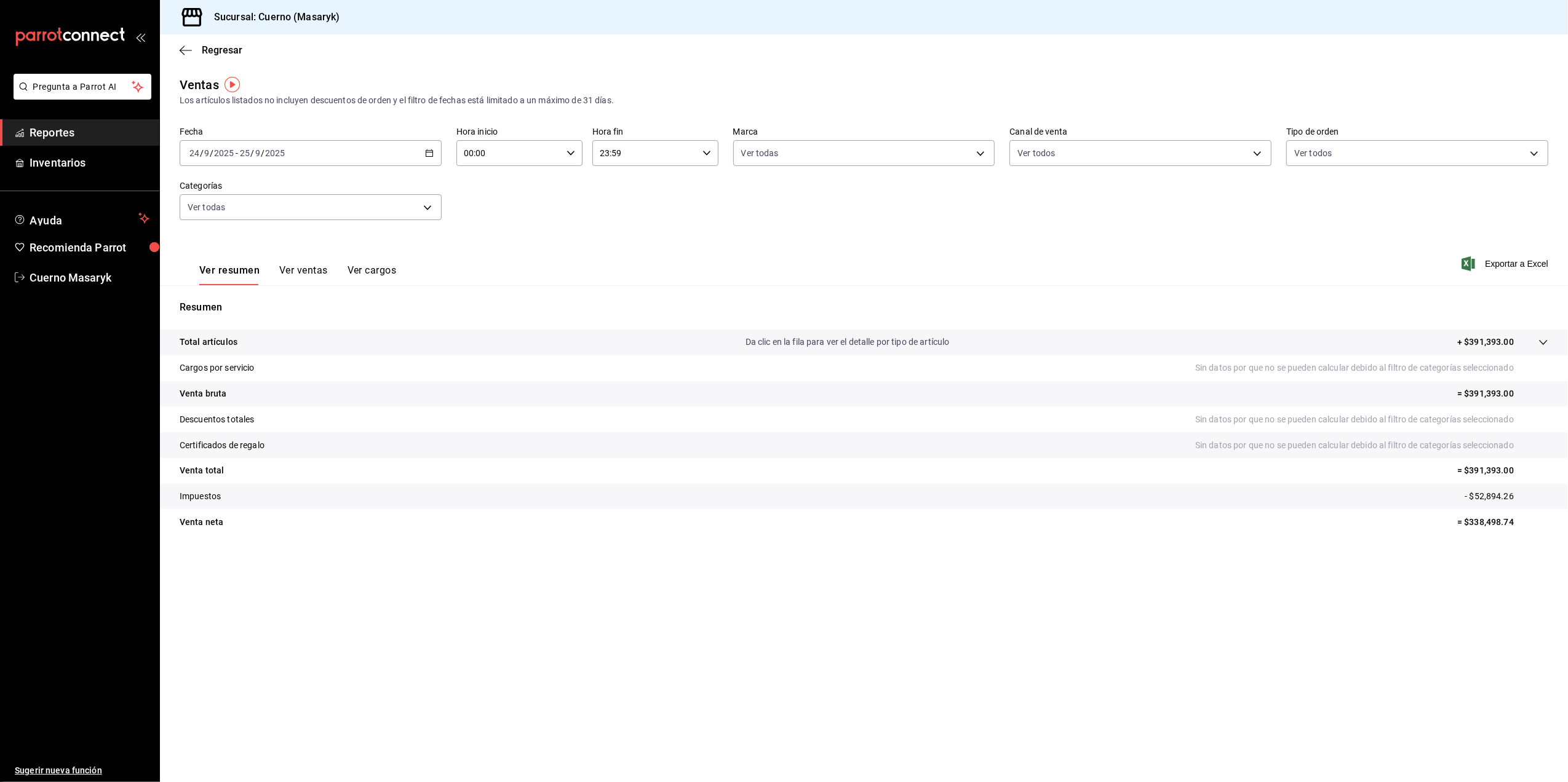
click at [310, 268] on button "Ver ventas" at bounding box center [304, 275] width 49 height 21
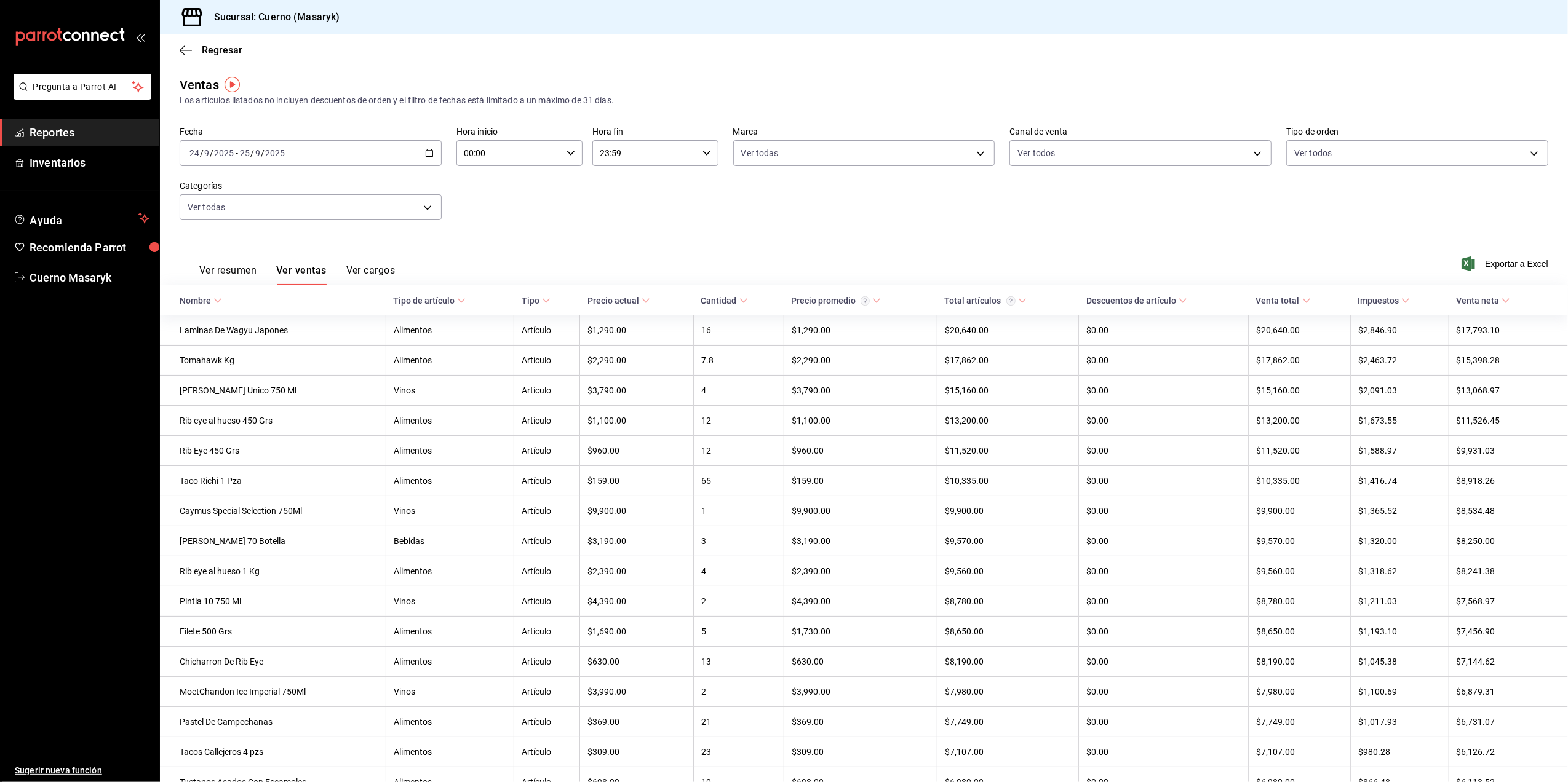
drag, startPoint x: 1493, startPoint y: 266, endPoint x: 1425, endPoint y: 249, distance: 70.1
click at [1493, 266] on span "Exportar a Excel" at bounding box center [1506, 264] width 85 height 15
